Goal: Information Seeking & Learning: Learn about a topic

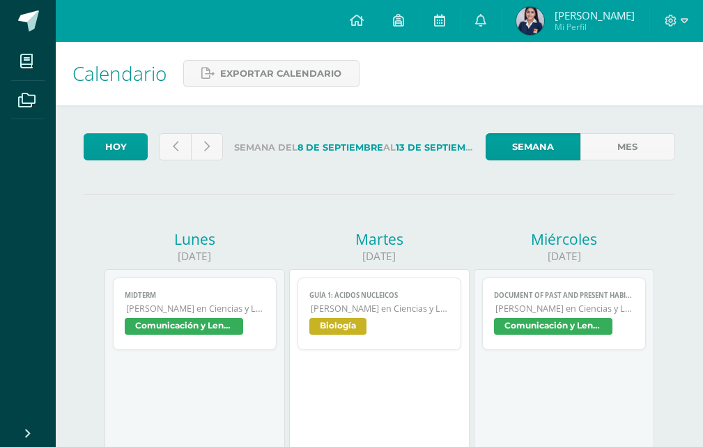
click at [234, 320] on span "Comunicación y Lenguaje L3 (Inglés) 5" at bounding box center [184, 326] width 118 height 17
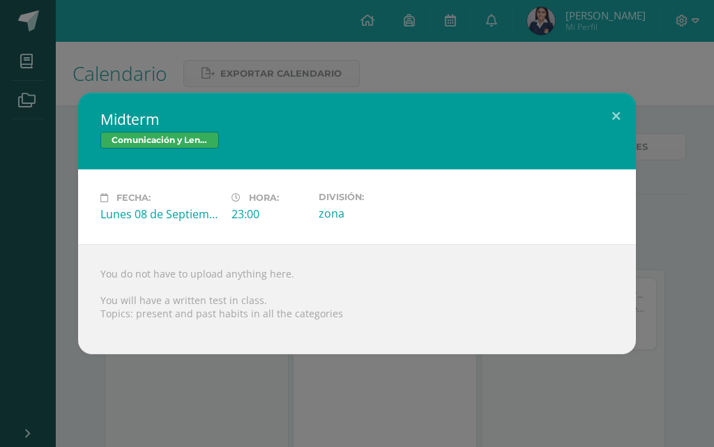
drag, startPoint x: 664, startPoint y: 117, endPoint x: 635, endPoint y: 170, distance: 60.5
click at [663, 121] on div "Midterm Comunicación y Lenguaje L3 (Inglés) 5 Fecha: Lunes 08 de Septiembre Hor…" at bounding box center [357, 223] width 703 height 261
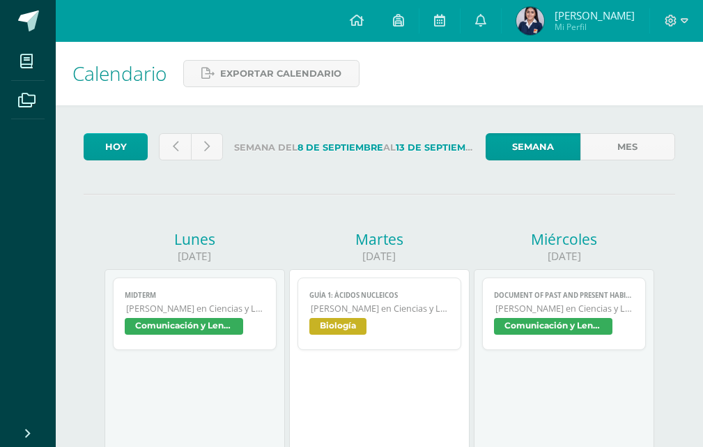
click at [447, 312] on span "Quinto Quinto Bachillerato en Ciencias y Letras" at bounding box center [380, 309] width 138 height 12
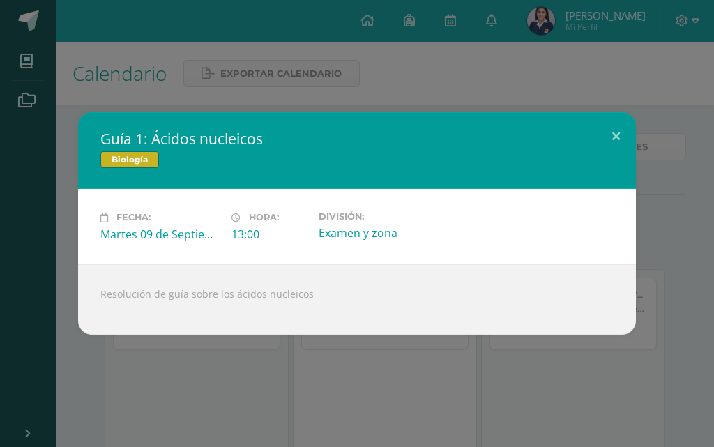
click at [691, 247] on div "Guía 1: Ácidos nucleicos Biología Fecha: Martes 09 de Septiembre Hora: 13:00 Di…" at bounding box center [357, 223] width 703 height 222
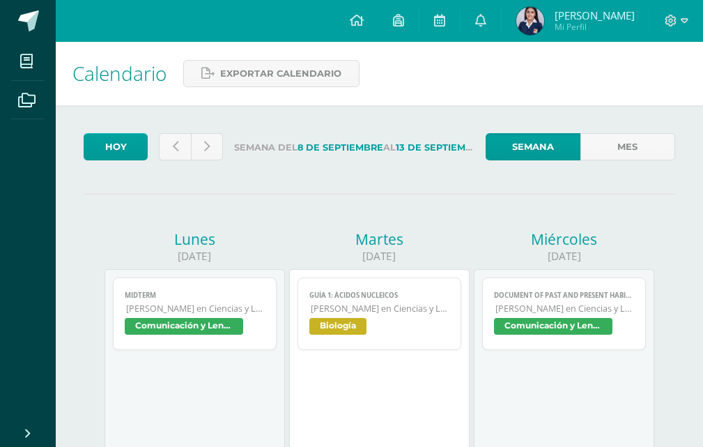
click at [581, 299] on span "Document of past and present habits and states" at bounding box center [563, 295] width 139 height 9
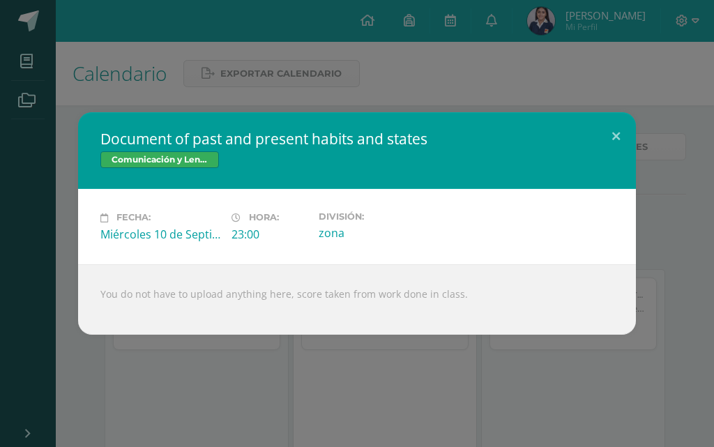
click at [703, 247] on div "Document of past and present habits and states Comunicación y Lenguaje L3 (Ingl…" at bounding box center [357, 223] width 714 height 447
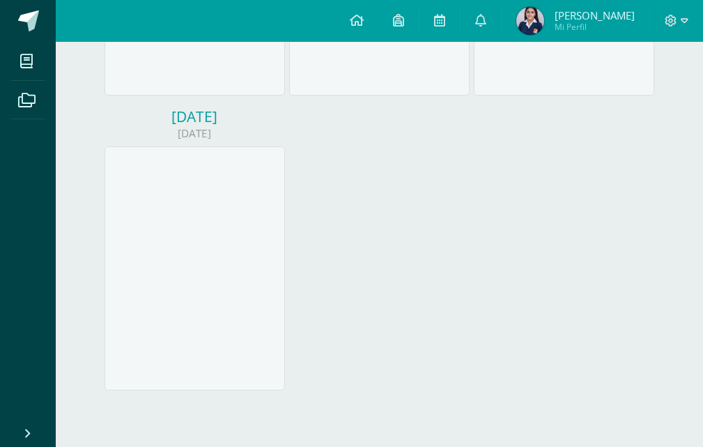
scroll to position [716, 0]
